Goal: Task Accomplishment & Management: Use online tool/utility

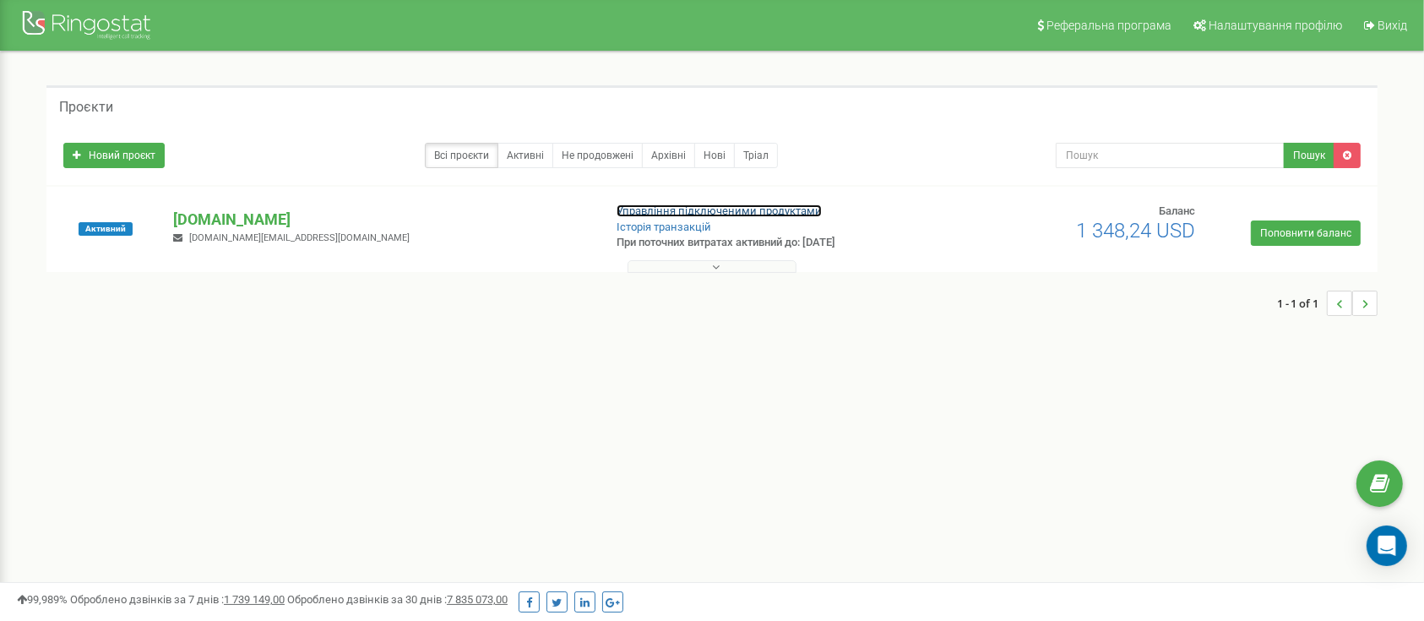
click at [784, 205] on link "Управління підключеними продуктами" at bounding box center [719, 210] width 205 height 13
click at [649, 205] on link "Управління підключеними продуктами" at bounding box center [719, 210] width 205 height 13
click at [666, 207] on link "Управління підключеними продуктами" at bounding box center [719, 210] width 205 height 13
click at [669, 206] on link "Управління підключеними продуктами" at bounding box center [719, 210] width 205 height 13
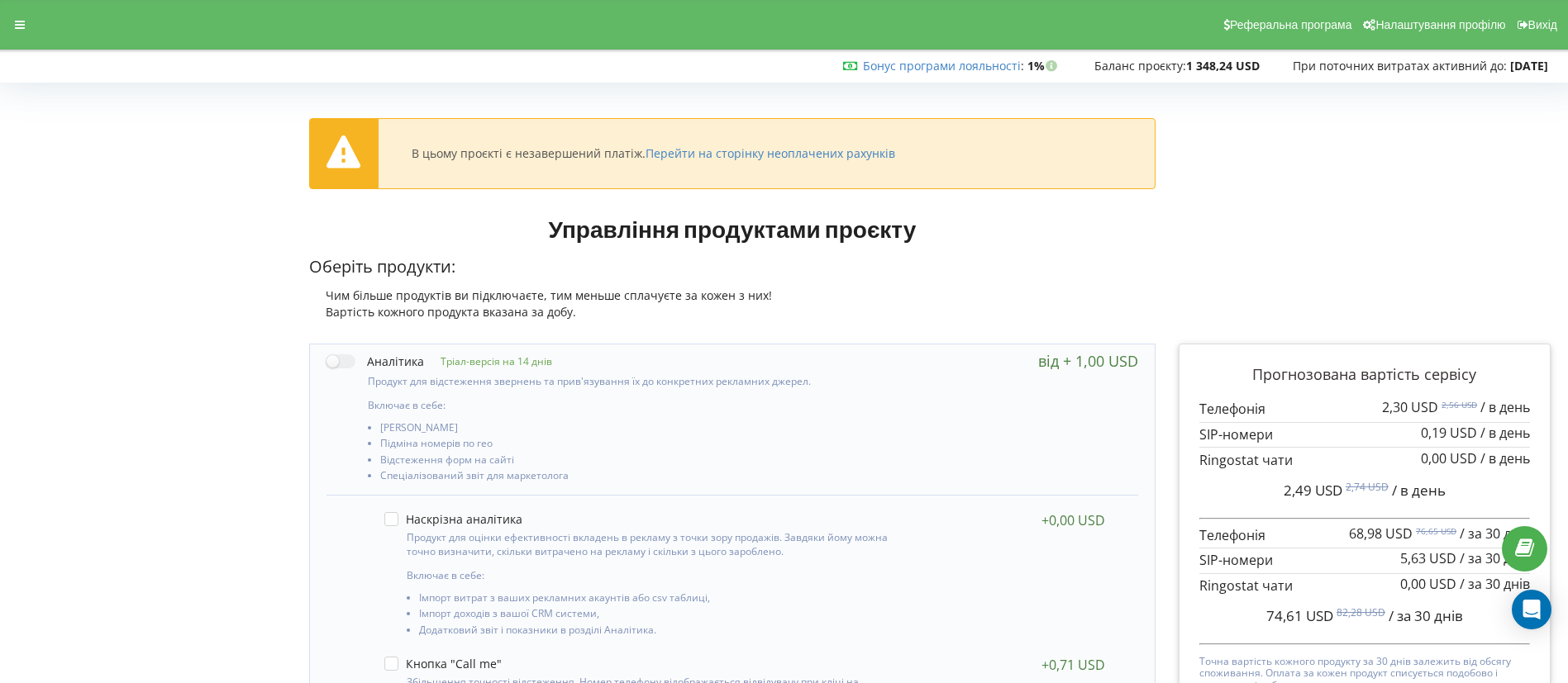
click at [23, 37] on div "Реферальна програма Налаштування профілю Вихід" at bounding box center [784, 24] width 1591 height 50
click at [15, 31] on div at bounding box center [20, 25] width 29 height 23
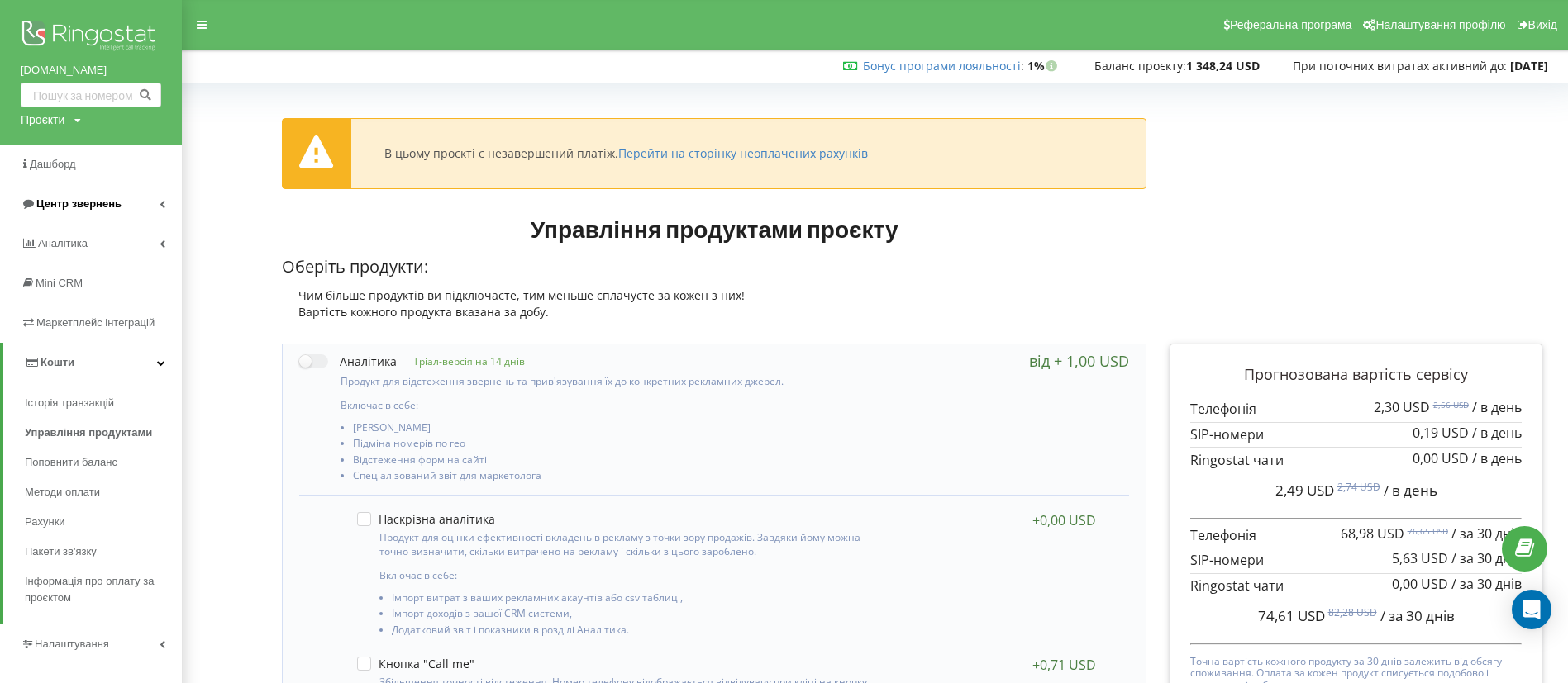
click at [110, 203] on span "Центр звернень" at bounding box center [78, 204] width 85 height 13
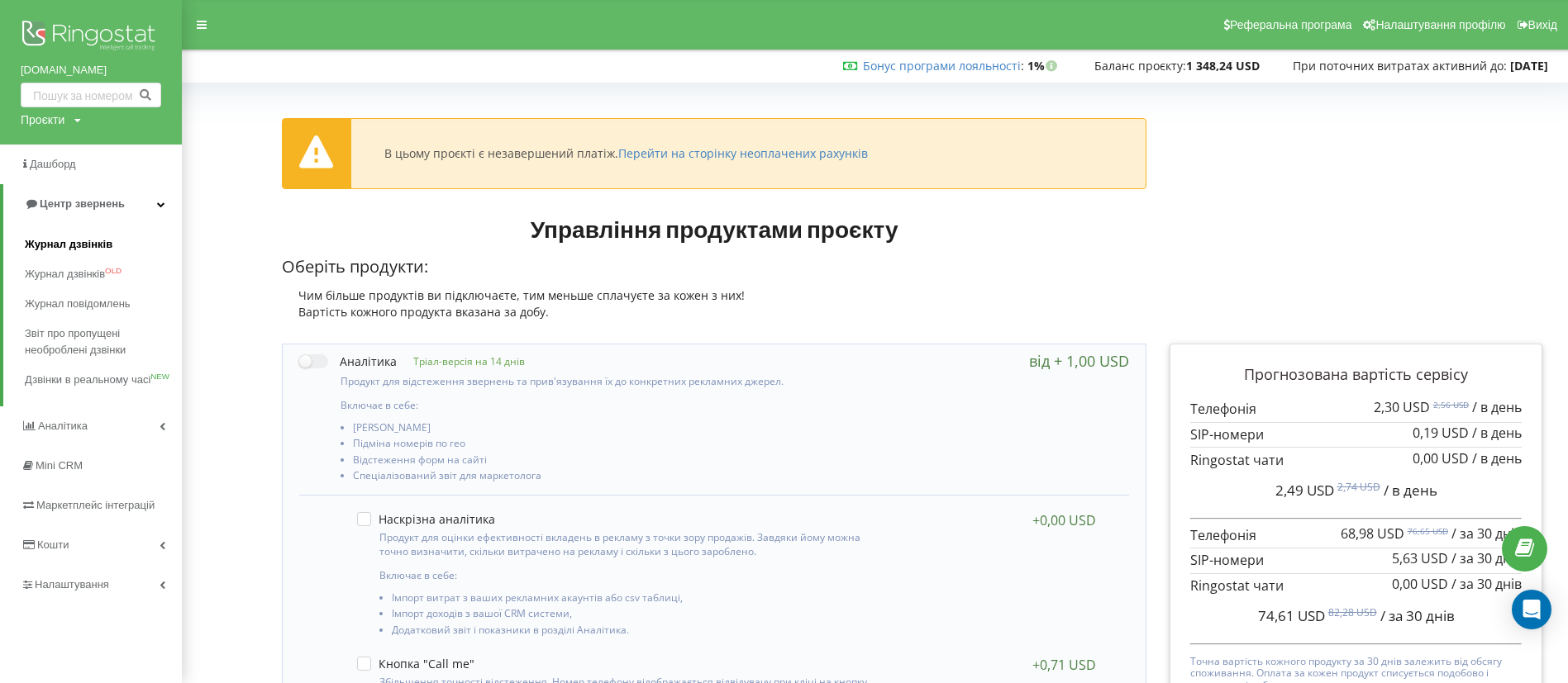
click at [104, 239] on span "Журнал дзвінків" at bounding box center [69, 245] width 88 height 17
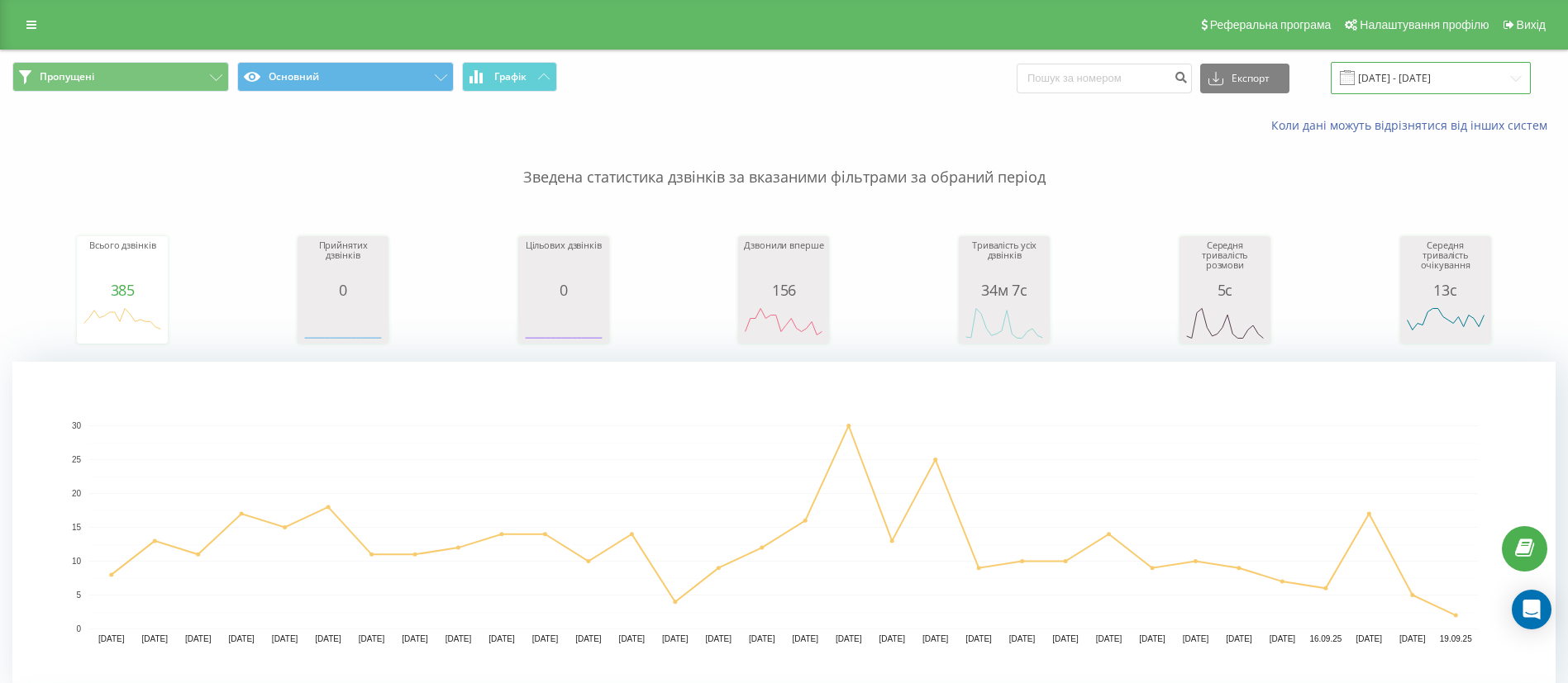
click at [1368, 93] on input "[DATE] - [DATE]" at bounding box center [1431, 77] width 200 height 32
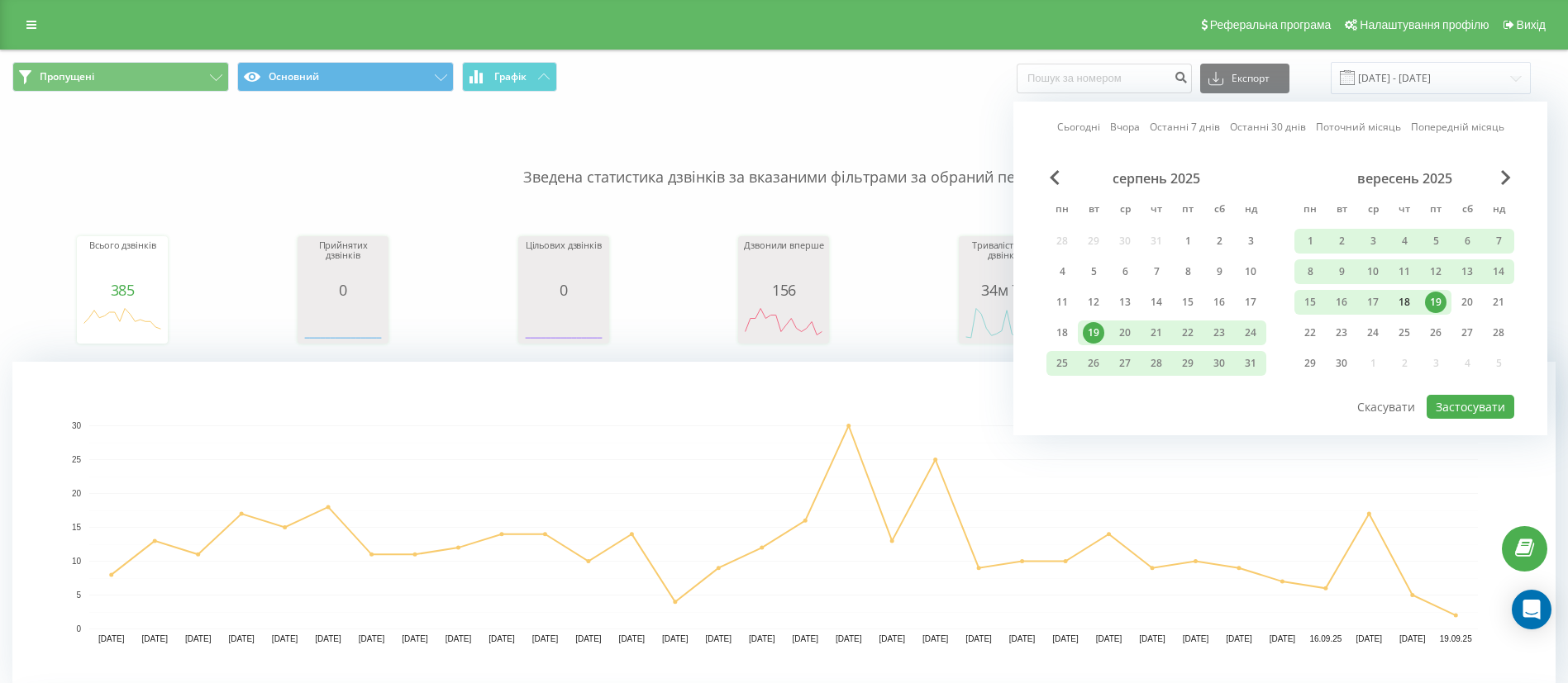
click at [1402, 305] on div "18" at bounding box center [1405, 302] width 22 height 22
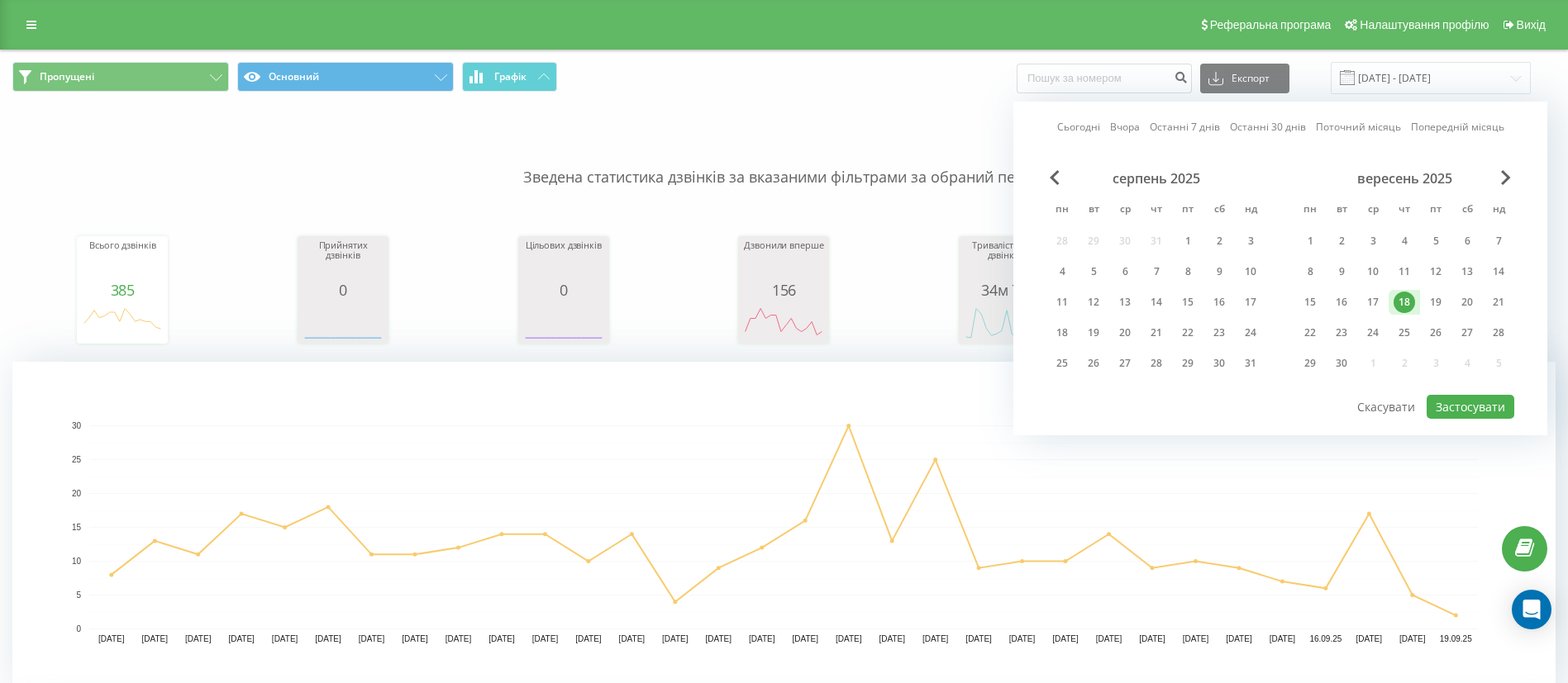
click at [1402, 305] on div "18" at bounding box center [1405, 302] width 22 height 22
click at [1456, 401] on button "Застосувати" at bounding box center [1471, 407] width 88 height 23
type input "18.09.2025 - 18.09.2025"
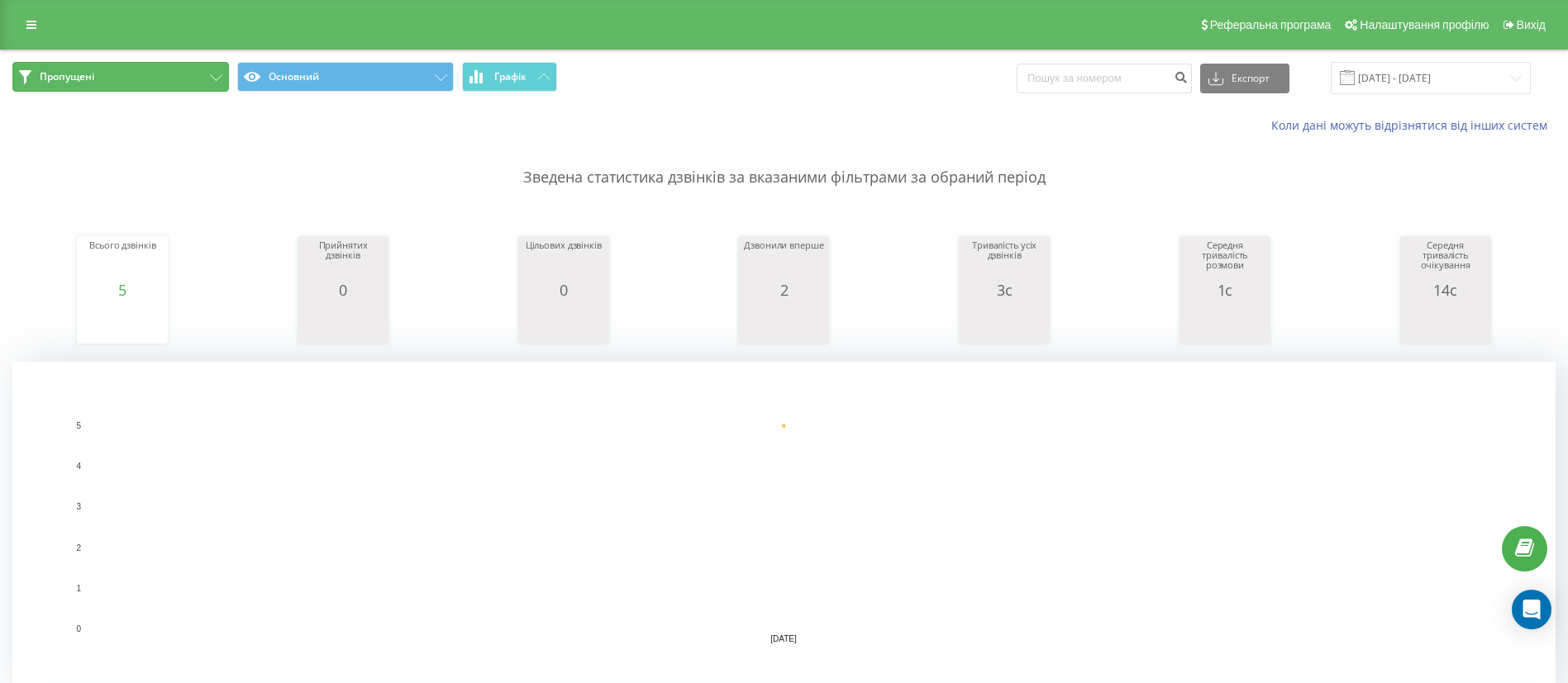
click at [122, 83] on button "Пропущені" at bounding box center [120, 76] width 216 height 29
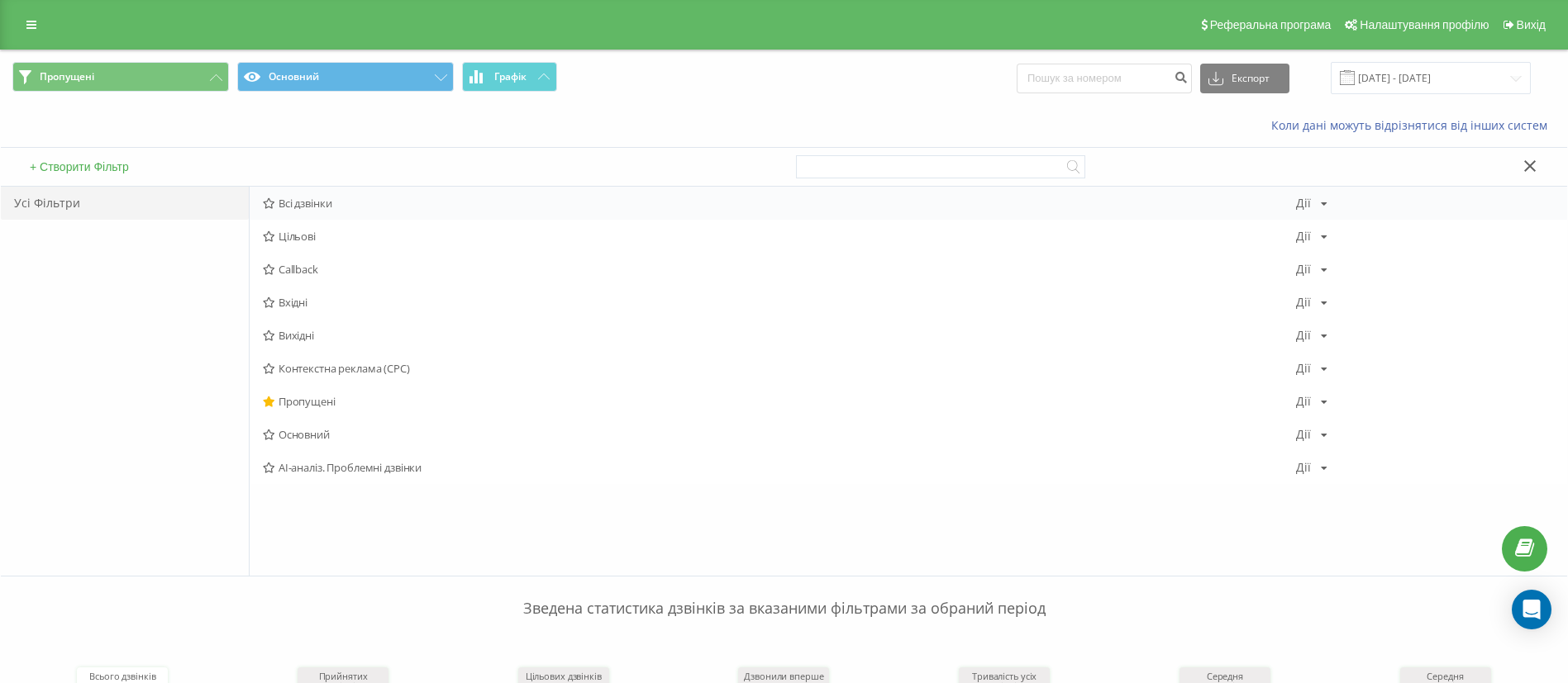
click at [296, 200] on span "Всі дзвінки" at bounding box center [780, 204] width 1034 height 12
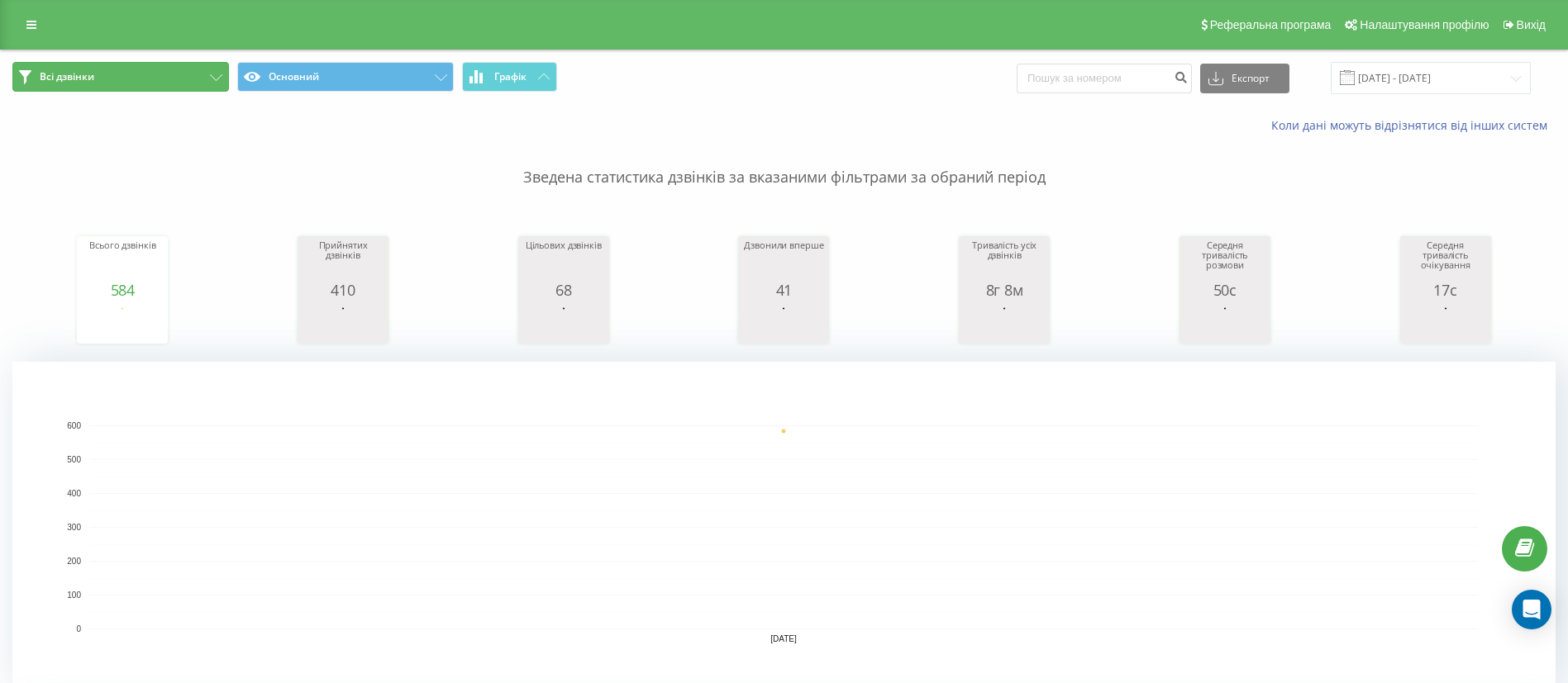
click at [112, 78] on button "Всі дзвінки" at bounding box center [120, 76] width 216 height 29
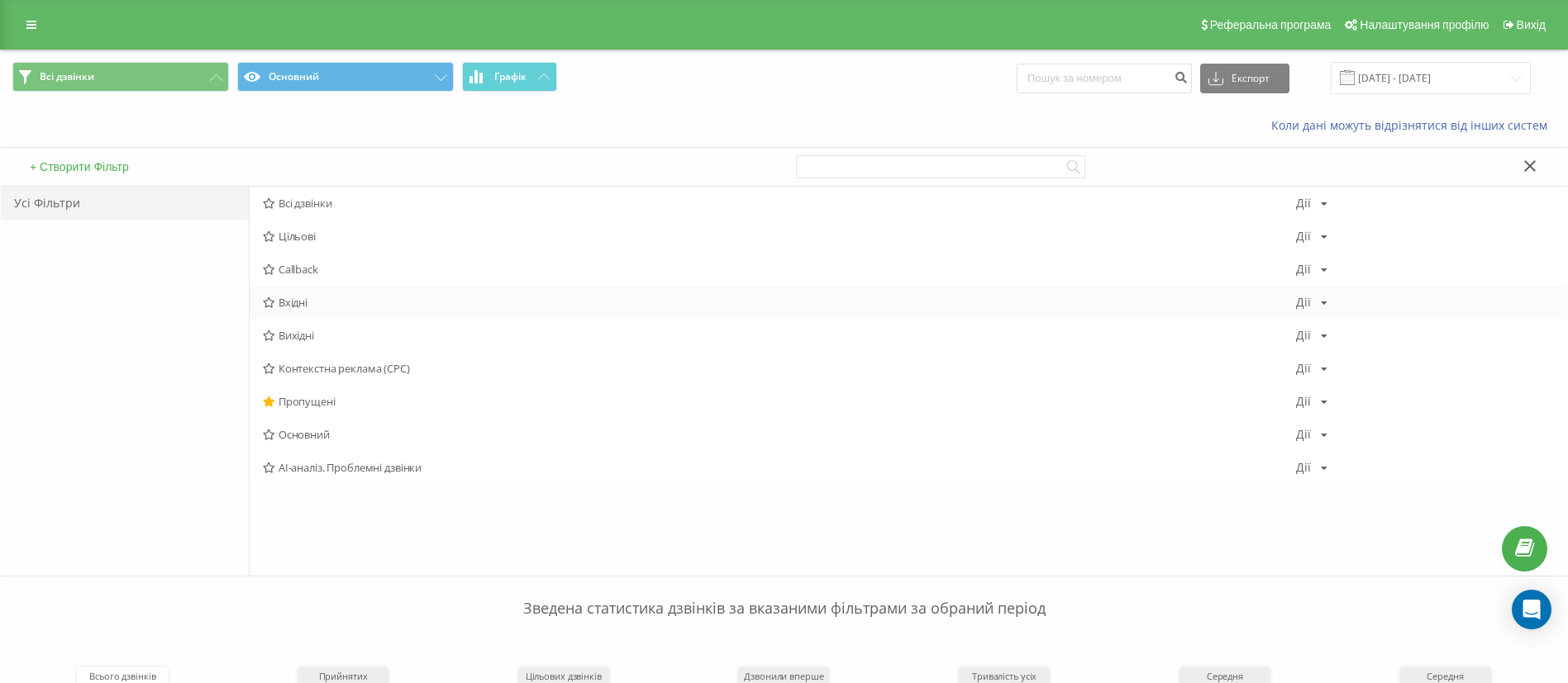
click at [313, 302] on span "Вхідні" at bounding box center [780, 302] width 1034 height 12
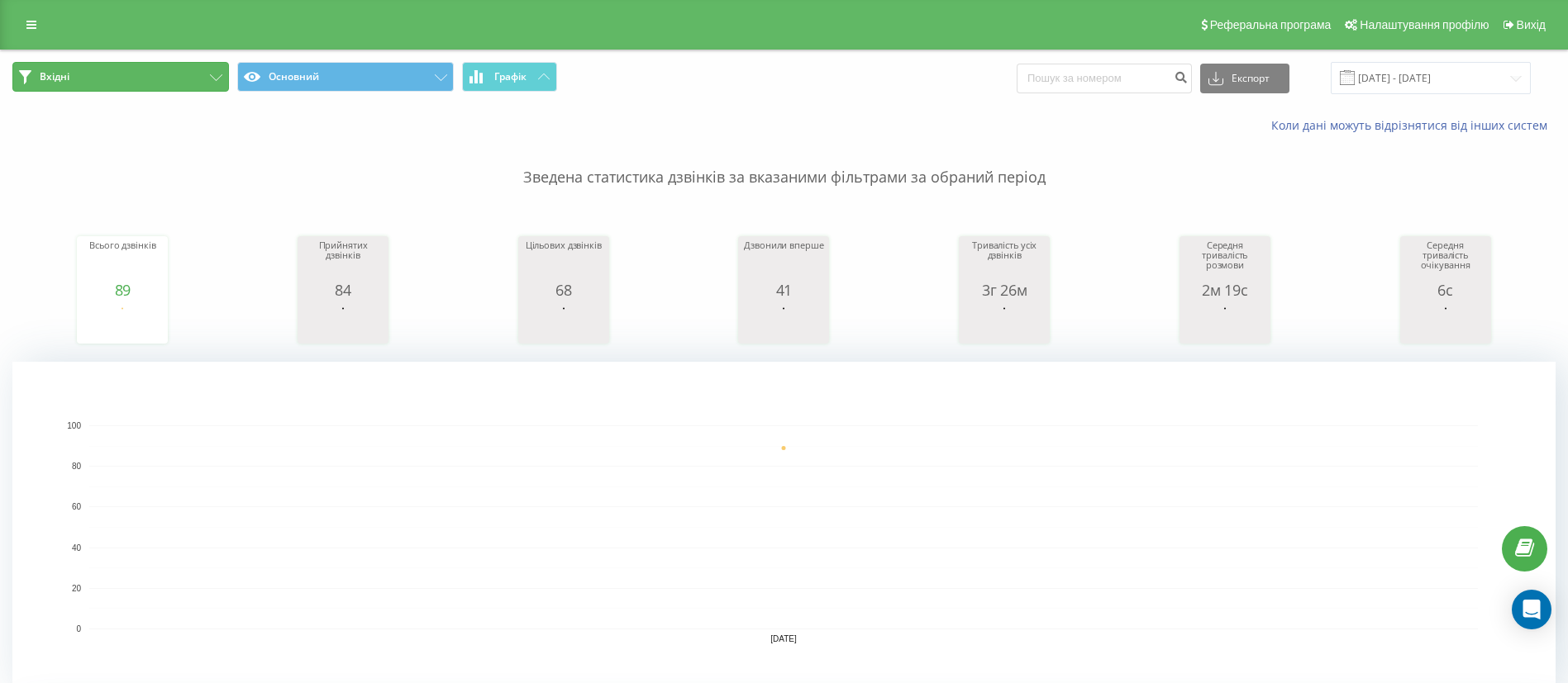
click at [152, 71] on button "Вхідні" at bounding box center [120, 76] width 216 height 29
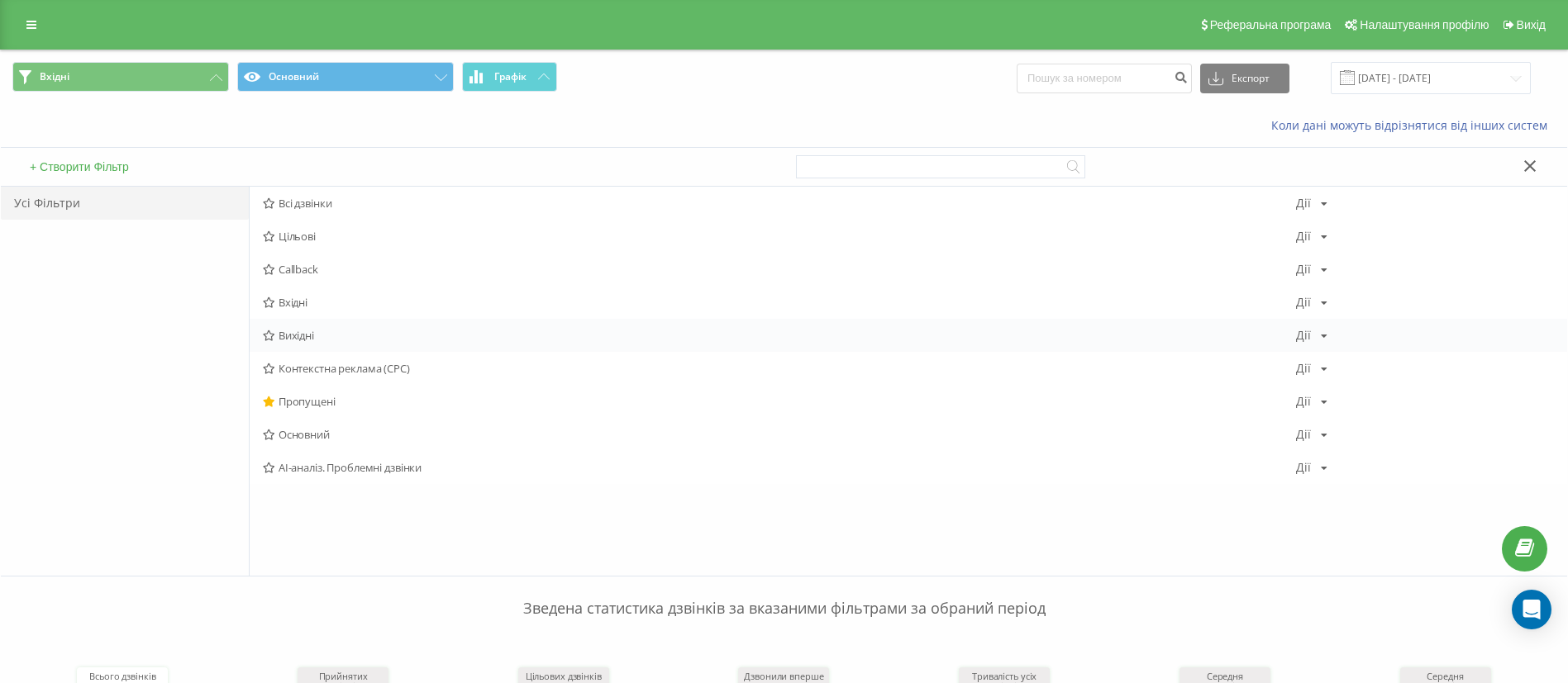
click at [301, 341] on span "Вихідні" at bounding box center [780, 336] width 1034 height 12
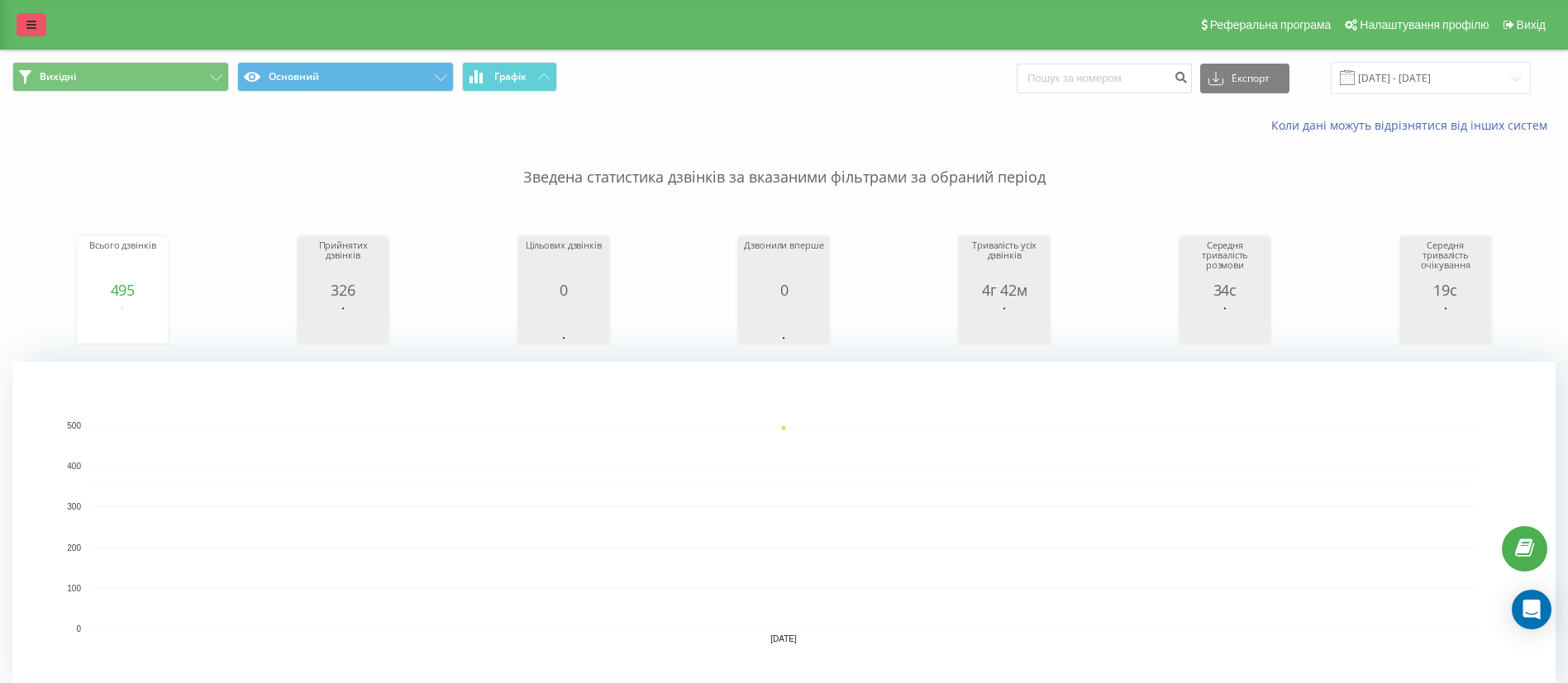
click at [34, 30] on link at bounding box center [31, 25] width 29 height 23
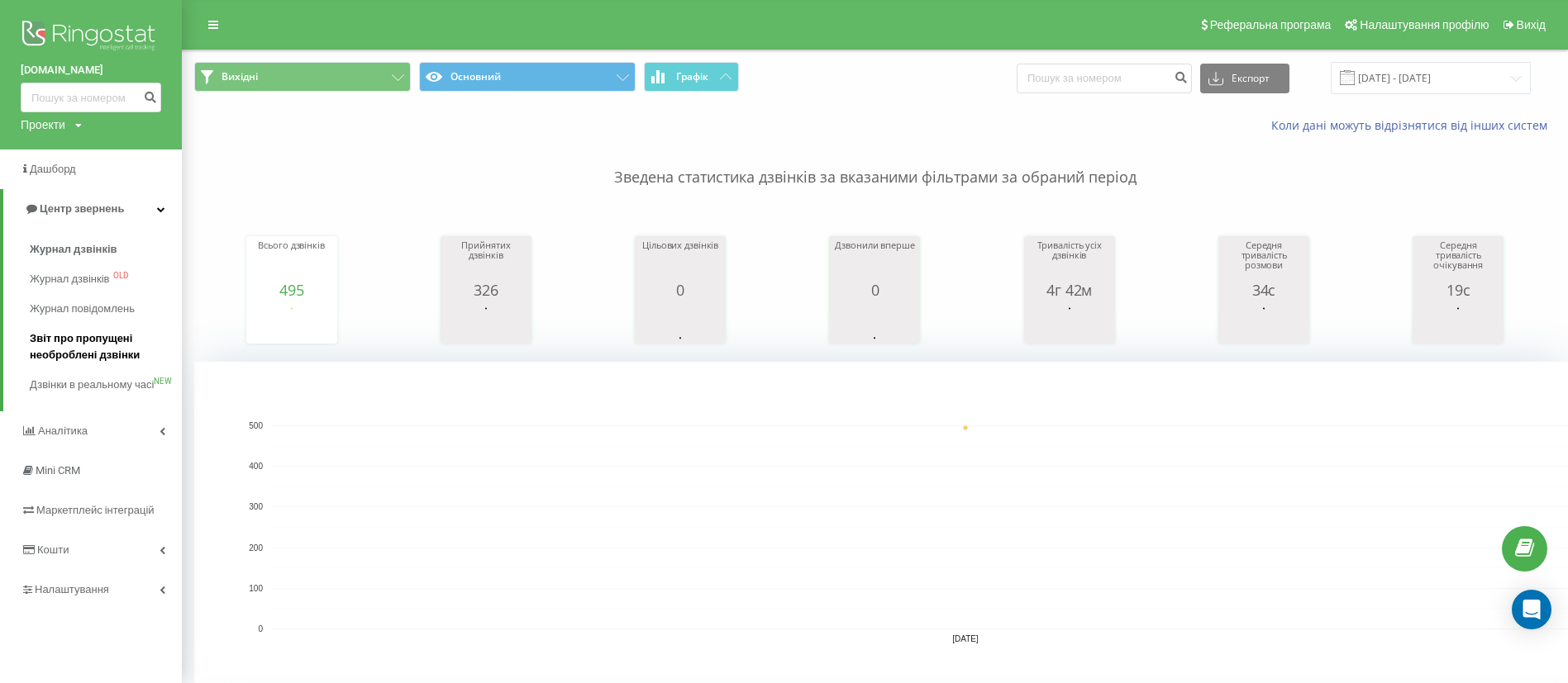
click at [68, 343] on span "Звіт про пропущені необроблені дзвінки" at bounding box center [101, 347] width 144 height 33
